Goal: Information Seeking & Learning: Learn about a topic

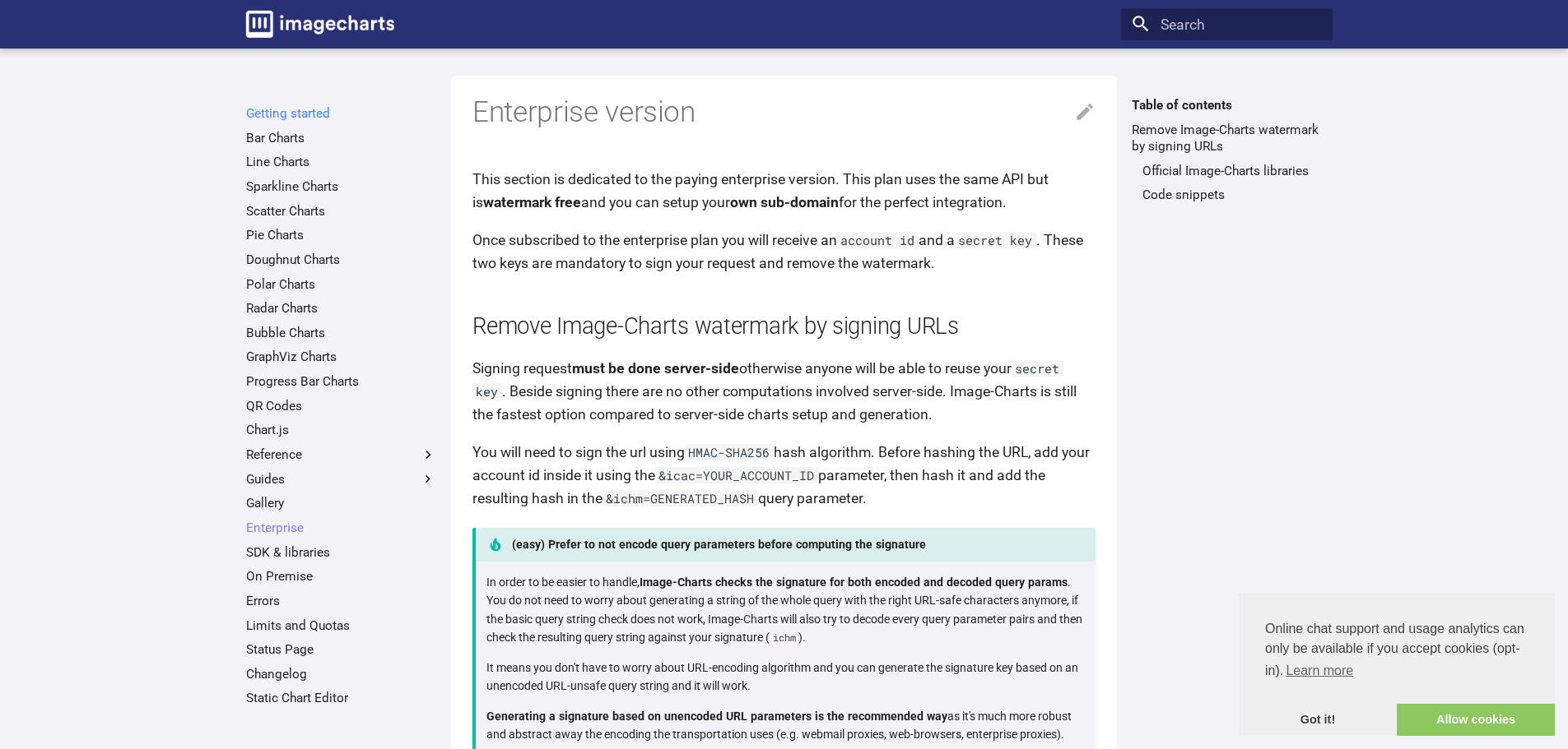
click at [301, 108] on link "Getting started" at bounding box center [341, 113] width 190 height 16
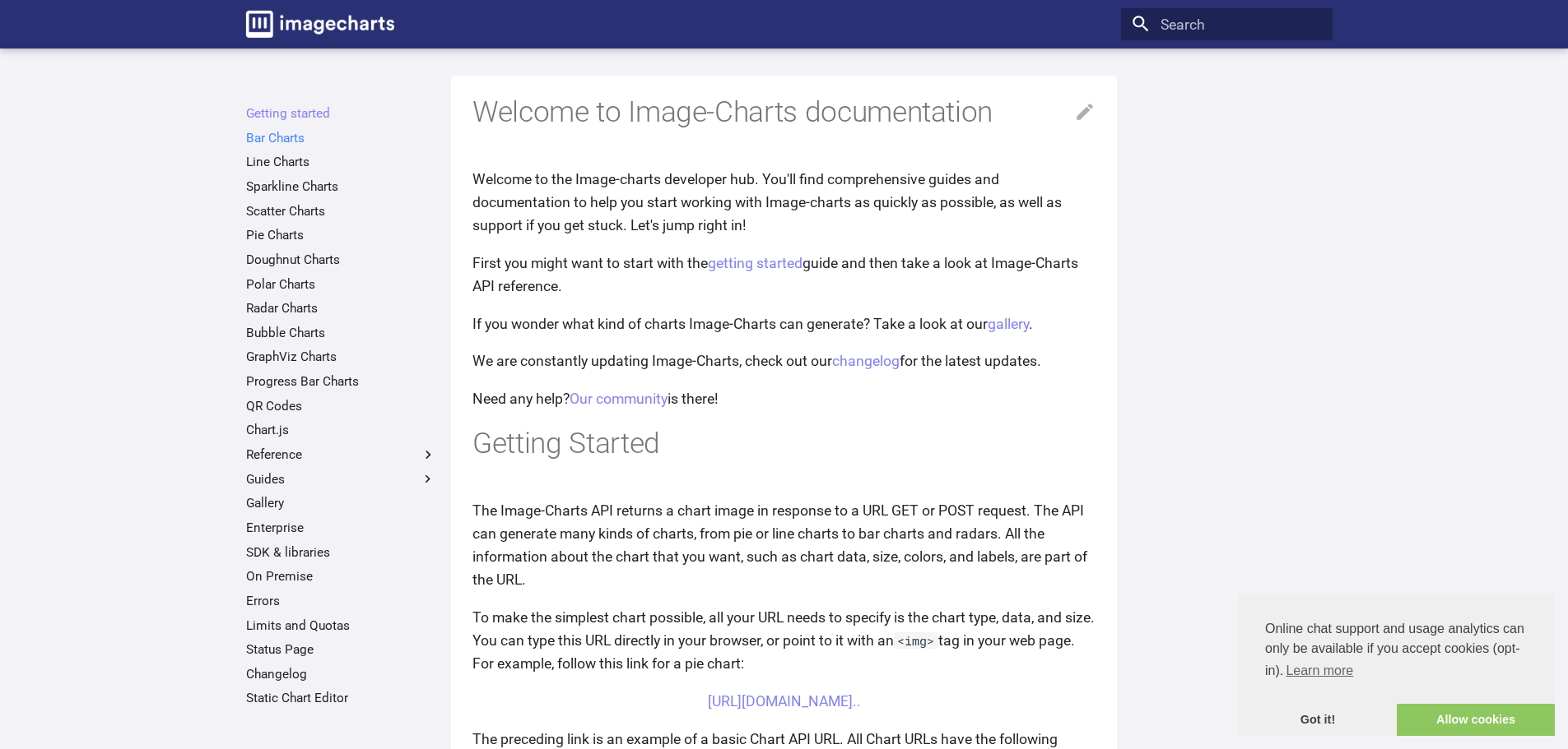
click at [294, 138] on link "Bar Charts" at bounding box center [341, 138] width 190 height 16
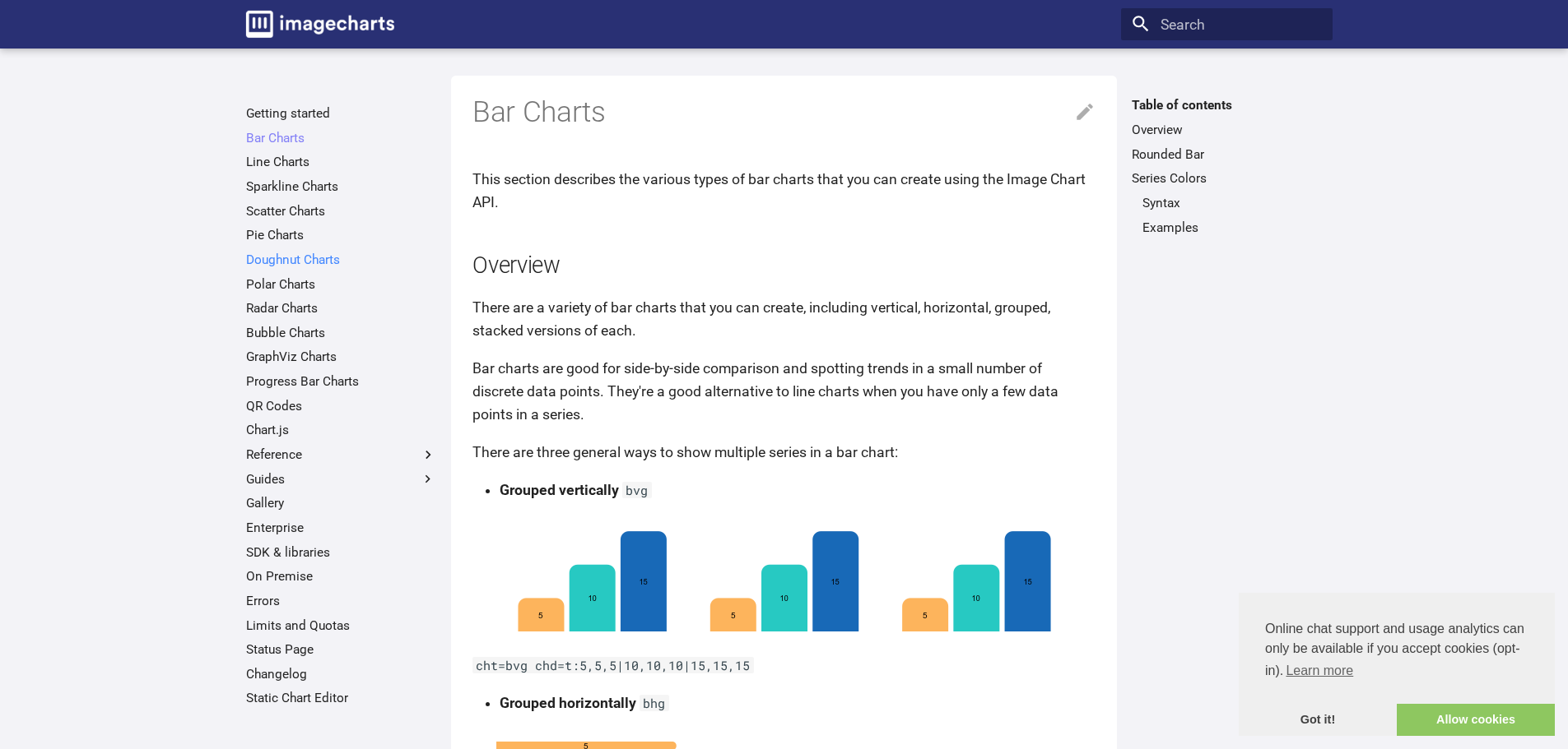
click at [316, 257] on link "Doughnut Charts" at bounding box center [341, 260] width 190 height 16
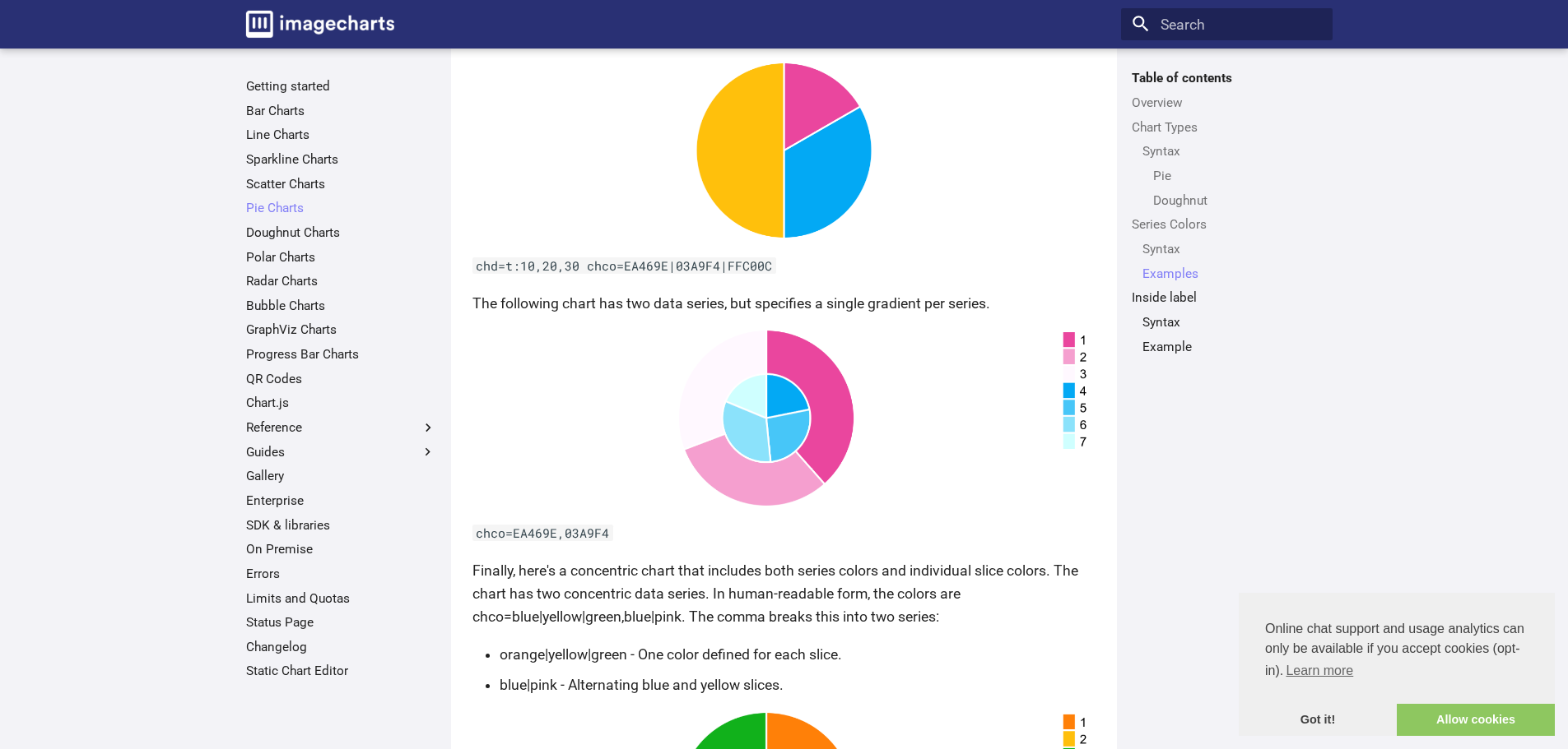
scroll to position [3772, 0]
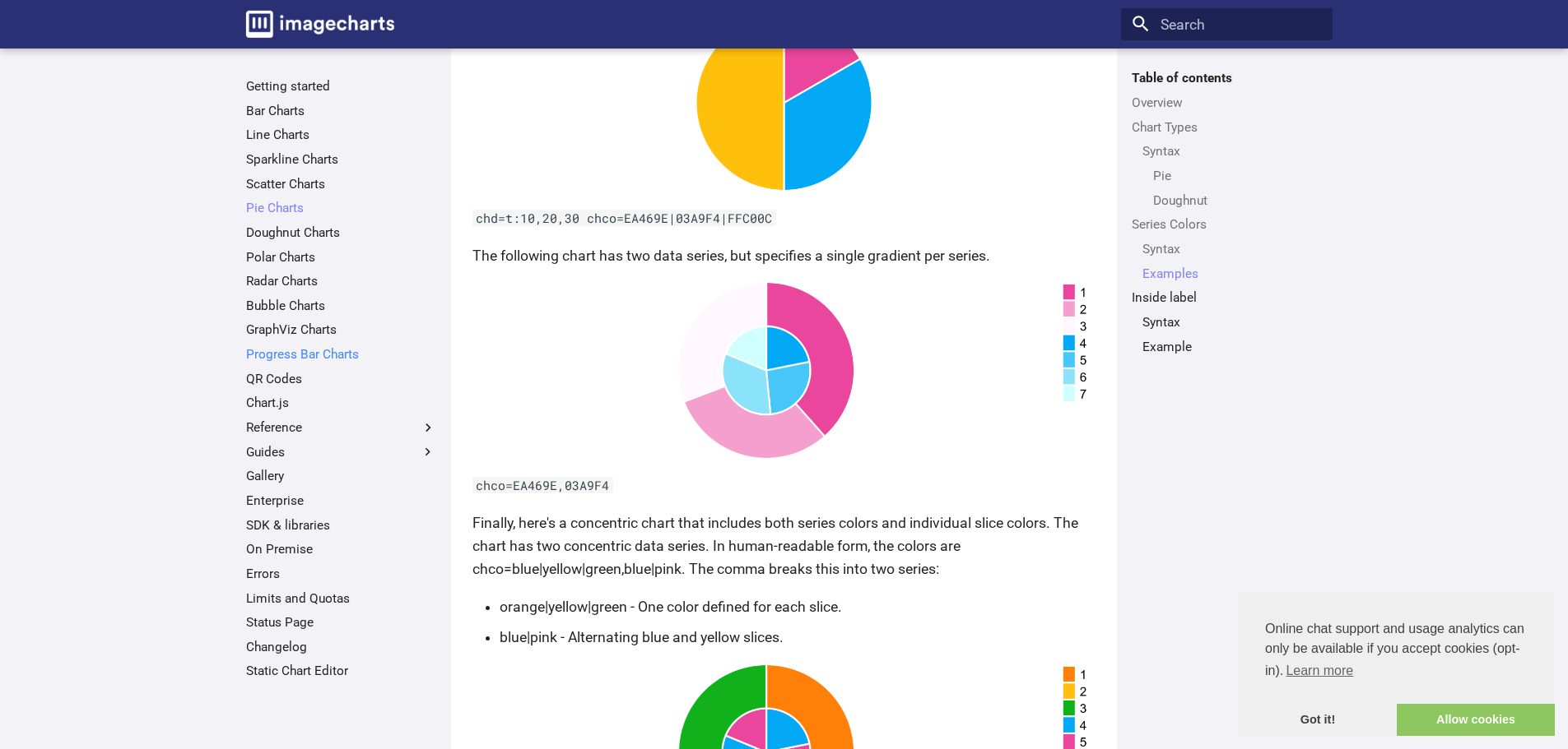
click at [420, 363] on link "Progress Bar Charts" at bounding box center [341, 354] width 190 height 16
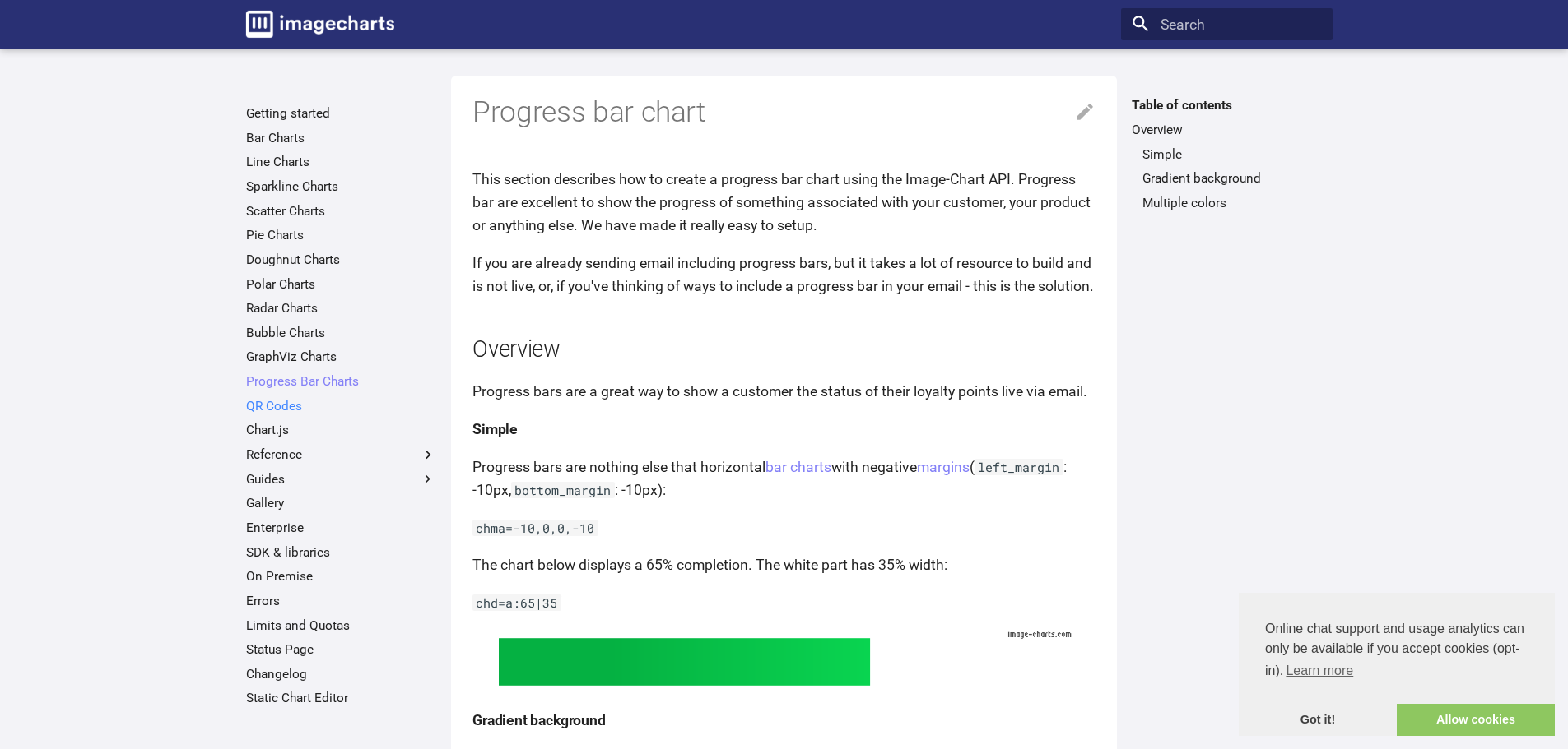
click at [410, 404] on link "QR Codes" at bounding box center [341, 406] width 190 height 16
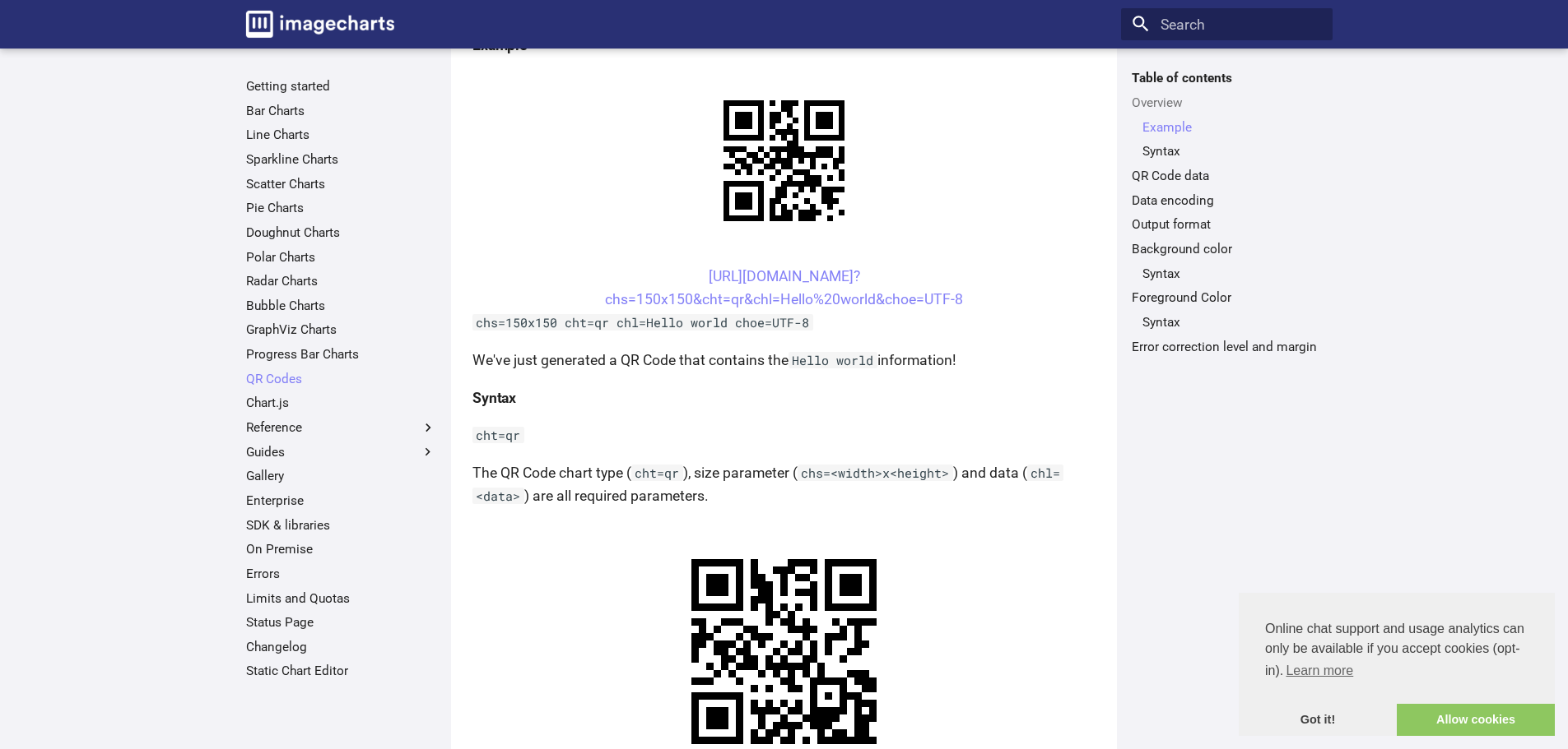
scroll to position [576, 0]
